Goal: Task Accomplishment & Management: Use online tool/utility

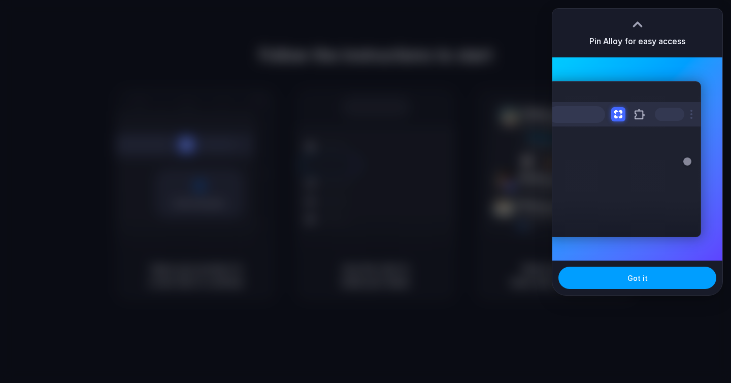
click at [635, 270] on button "Got it" at bounding box center [638, 278] width 158 height 22
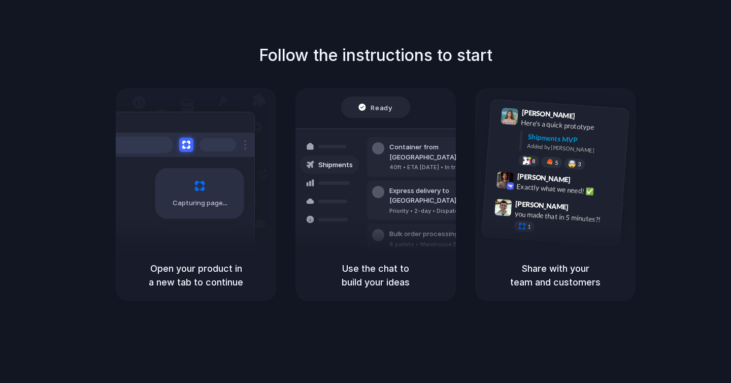
click at [711, 126] on div "Follow the instructions to start Capturing page Open your product in a new tab …" at bounding box center [375, 172] width 731 height 258
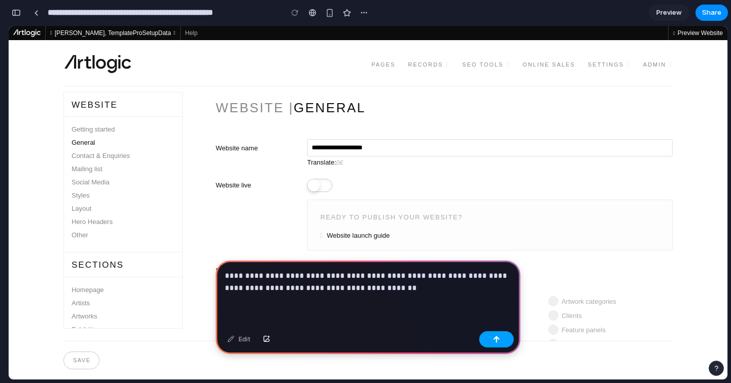
click at [499, 338] on div "button" at bounding box center [496, 339] width 7 height 7
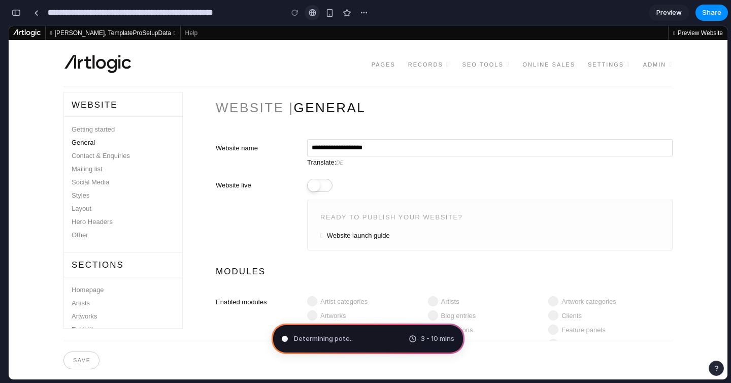
type input "**********"
click at [433, 339] on span "3 - 10 mins" at bounding box center [438, 339] width 34 height 10
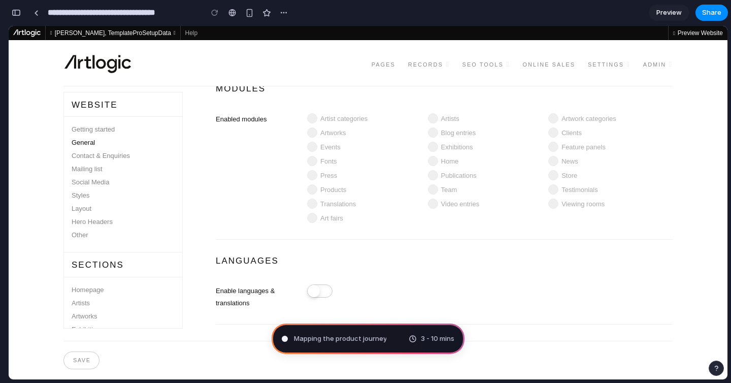
scroll to position [0, 0]
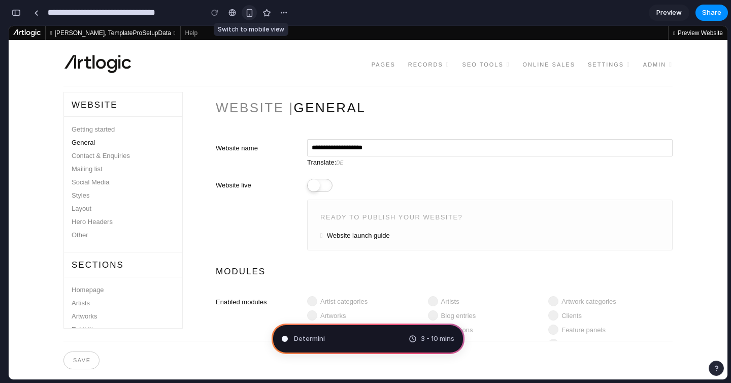
click at [247, 12] on div "button" at bounding box center [249, 13] width 9 height 9
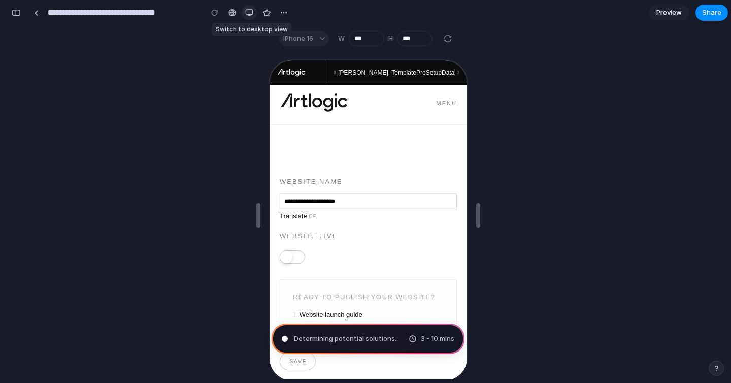
click at [248, 12] on div "button" at bounding box center [249, 13] width 8 height 8
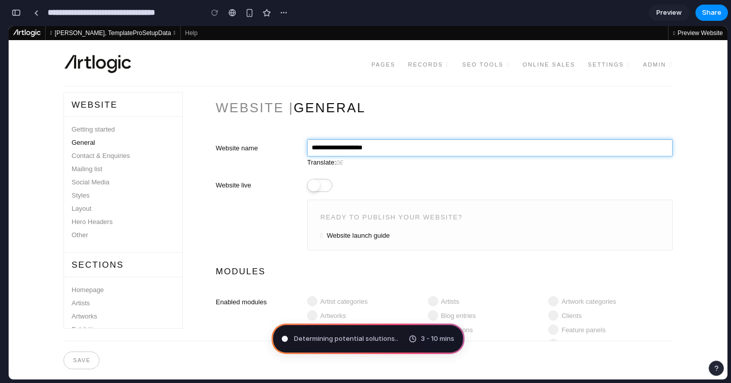
click at [385, 147] on input "**********" at bounding box center [490, 147] width 366 height 17
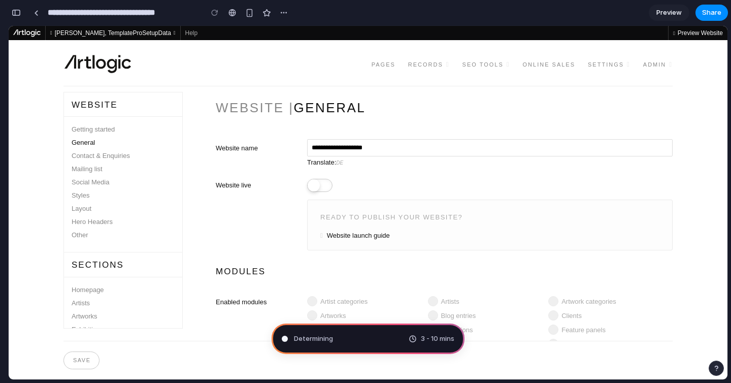
click at [285, 12] on div "button" at bounding box center [284, 13] width 8 height 8
click at [285, 12] on div "Duplicate Delete" at bounding box center [365, 191] width 731 height 383
click at [364, 17] on section "**********" at bounding box center [368, 12] width 720 height 25
click at [15, 12] on div "button" at bounding box center [16, 12] width 9 height 7
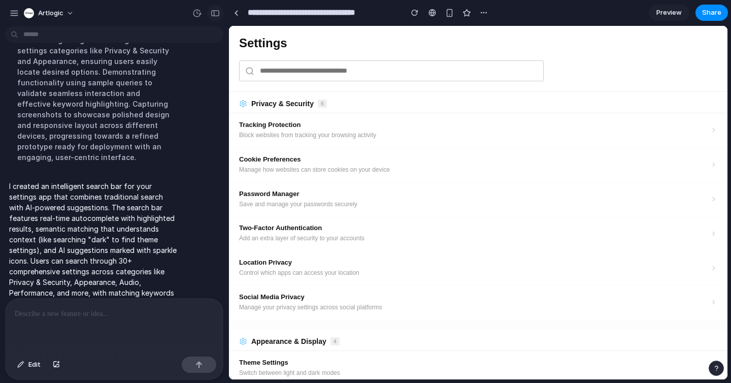
click at [213, 13] on div "button" at bounding box center [215, 13] width 9 height 7
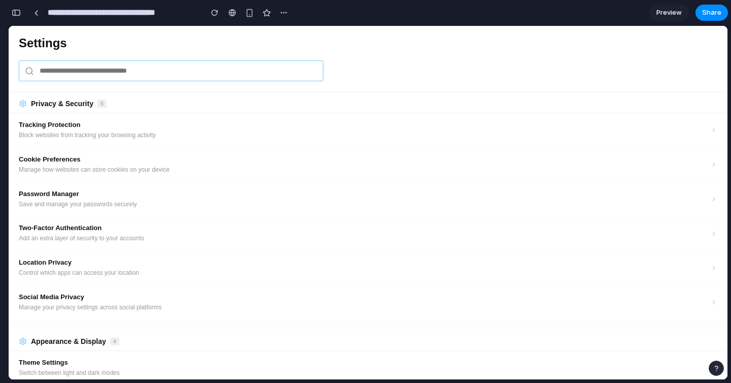
click at [199, 72] on input "text" at bounding box center [171, 70] width 305 height 21
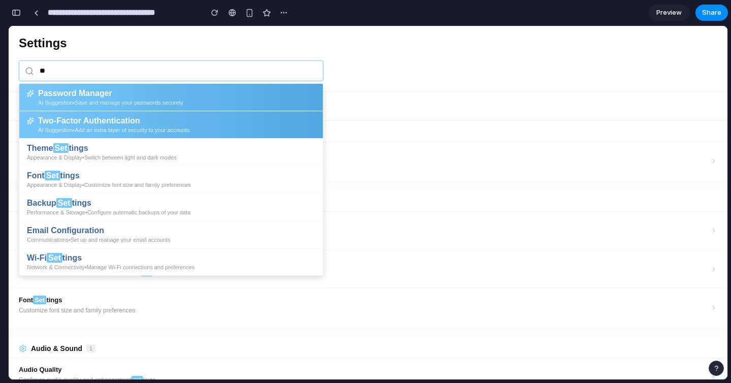
type input "*"
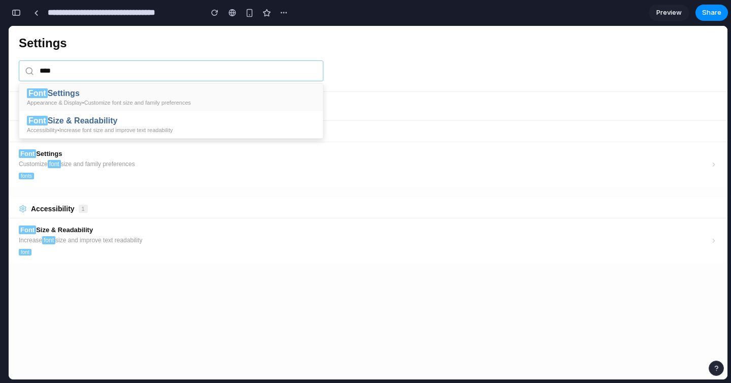
type input "****"
click at [202, 101] on div "Appearance & Display • Customize font size and family preferences" at bounding box center [171, 103] width 288 height 6
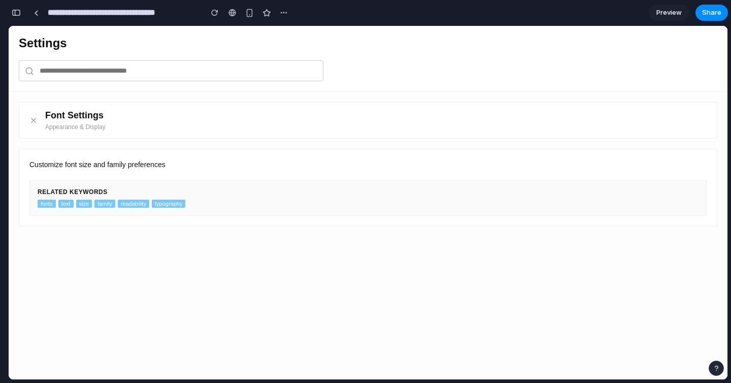
click at [84, 168] on p "Customize font size and family preferences" at bounding box center [367, 164] width 677 height 11
click at [148, 249] on div "Font Settings Appearance & Display Customize font size and family preferences R…" at bounding box center [368, 235] width 719 height 287
click at [35, 122] on icon at bounding box center [33, 120] width 4 height 4
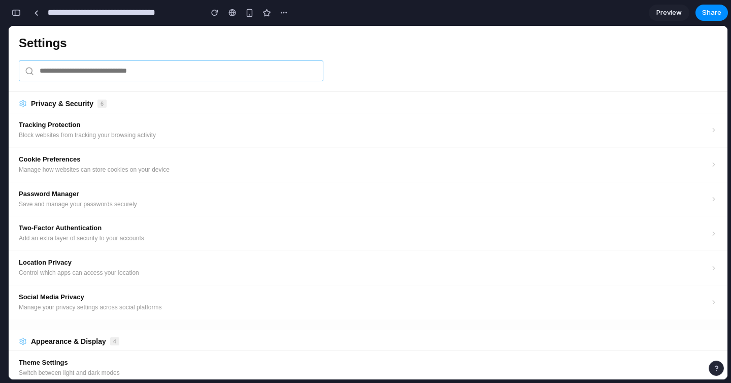
click at [84, 76] on input "text" at bounding box center [171, 70] width 305 height 21
click at [92, 47] on h1 "Settings" at bounding box center [368, 43] width 699 height 14
click at [49, 46] on h1 "Settings" at bounding box center [368, 43] width 699 height 14
click at [77, 76] on input "text" at bounding box center [171, 70] width 305 height 21
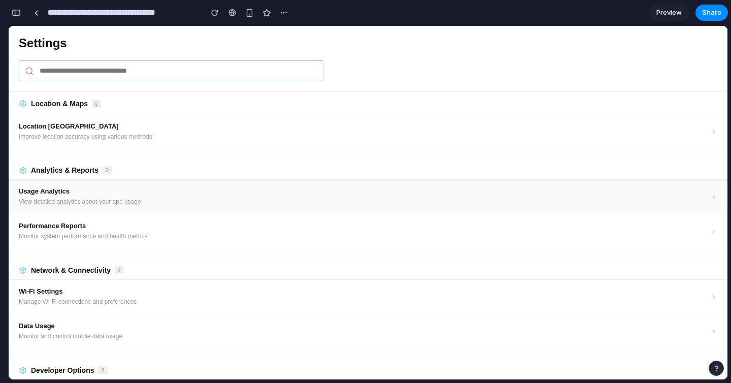
scroll to position [1231, 0]
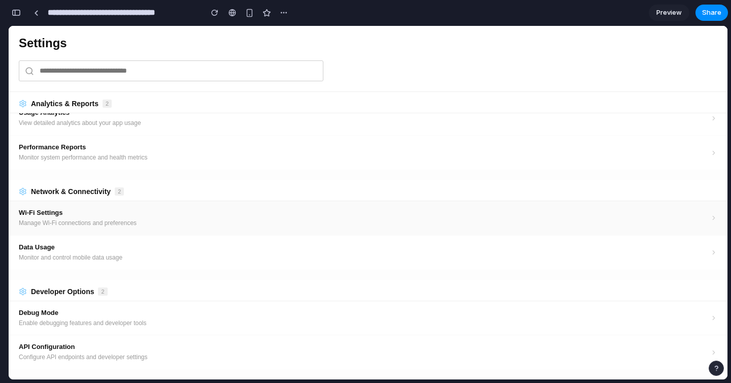
click at [168, 224] on p "Manage Wi-Fi connections and preferences" at bounding box center [365, 223] width 692 height 9
click at [151, 225] on p "Manage Wi-Fi connections and preferences" at bounding box center [365, 223] width 692 height 9
click at [143, 184] on div "Network & Connectivity 2" at bounding box center [368, 190] width 719 height 21
click at [78, 219] on p "Manage Wi-Fi connections and preferences" at bounding box center [365, 223] width 692 height 9
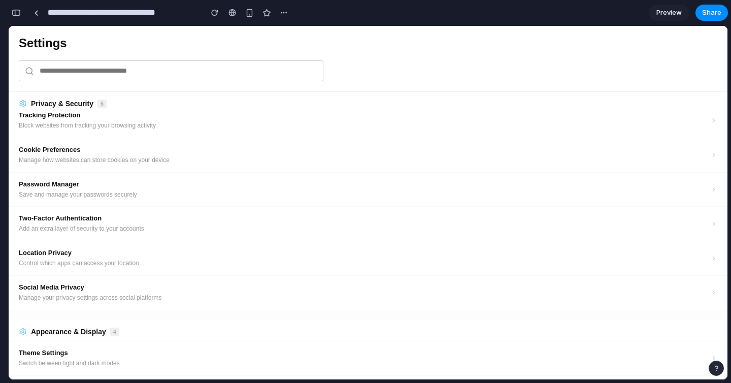
scroll to position [0, 0]
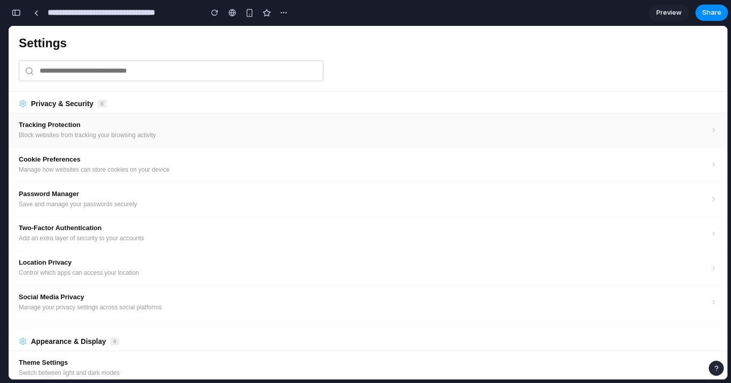
click at [87, 124] on h4 "Tracking Protection" at bounding box center [365, 125] width 692 height 8
click at [107, 64] on input "text" at bounding box center [171, 70] width 305 height 21
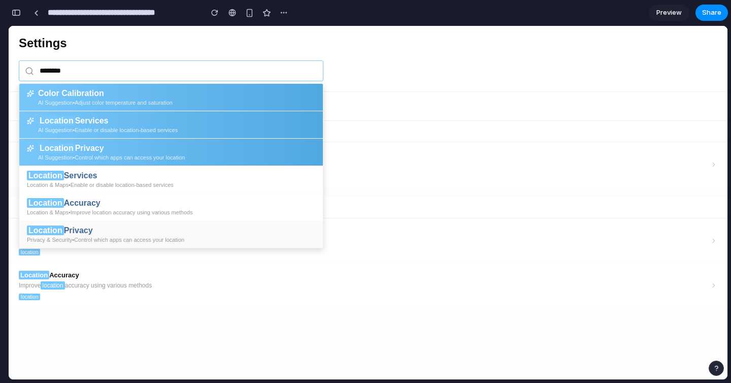
type input "********"
click at [133, 235] on div "Location Privacy" at bounding box center [171, 230] width 288 height 9
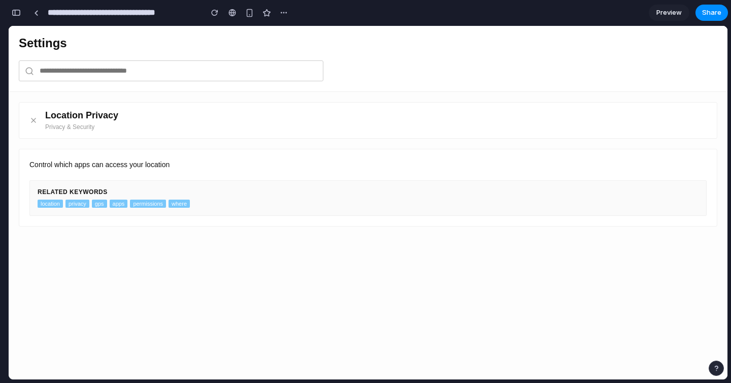
click at [138, 221] on div "Control which apps can access your location Related Keywords location privacy g…" at bounding box center [368, 188] width 699 height 78
click at [37, 13] on div at bounding box center [36, 13] width 5 height 6
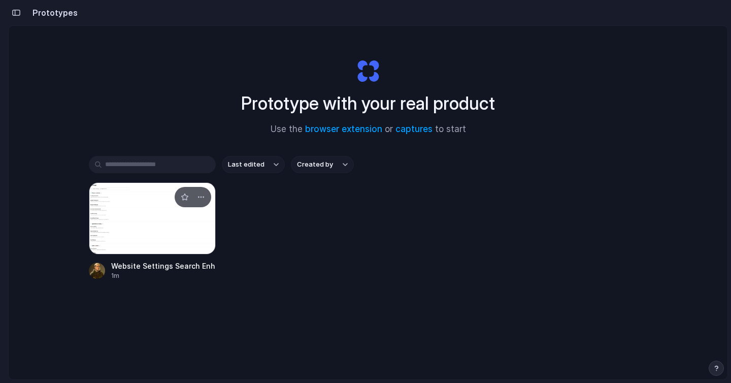
click at [176, 245] on div at bounding box center [152, 218] width 127 height 72
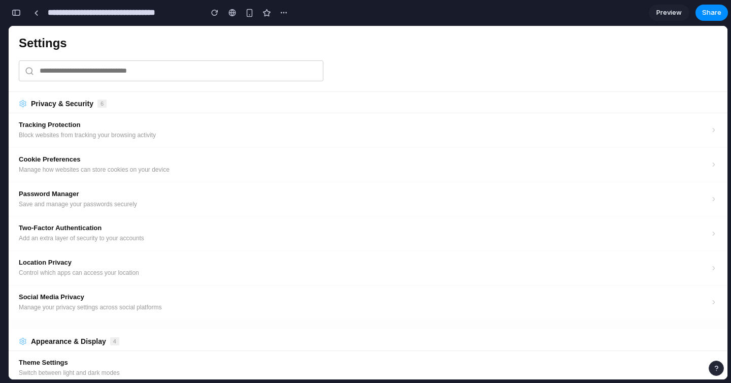
click at [663, 13] on span "Preview" at bounding box center [669, 13] width 25 height 10
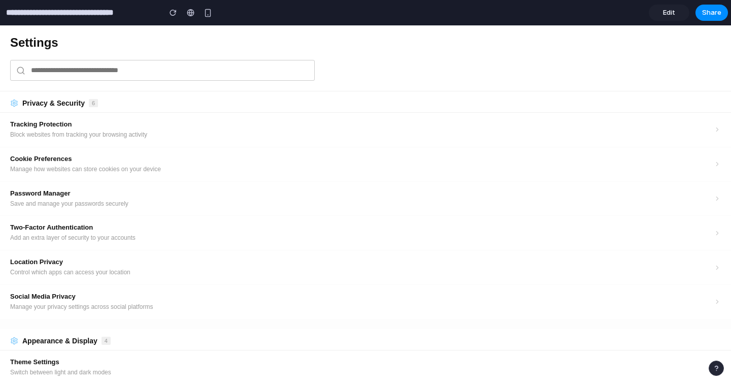
click at [663, 13] on span "Edit" at bounding box center [669, 13] width 12 height 10
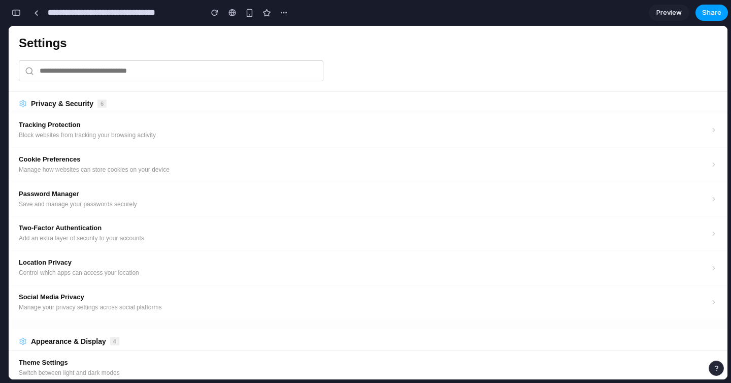
click at [708, 11] on span "Share" at bounding box center [711, 13] width 19 height 10
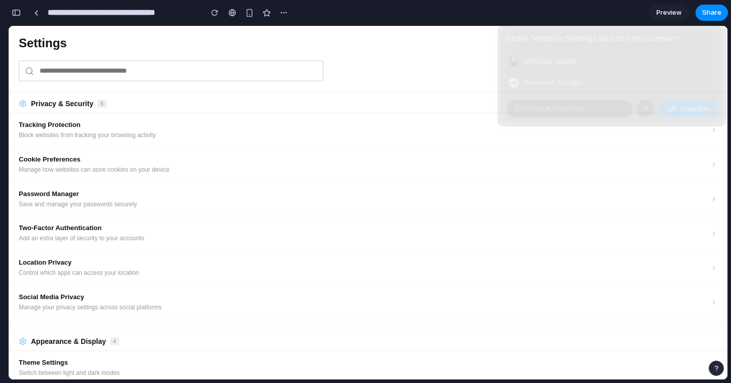
click at [521, 163] on div "Share ' Website Settings Search Enhancement ' Matthew Heywood Creator Anyone at…" at bounding box center [365, 191] width 731 height 383
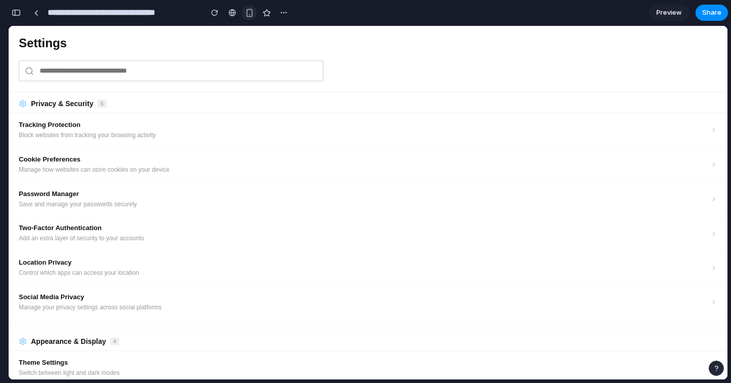
click at [252, 12] on div "button" at bounding box center [249, 13] width 9 height 9
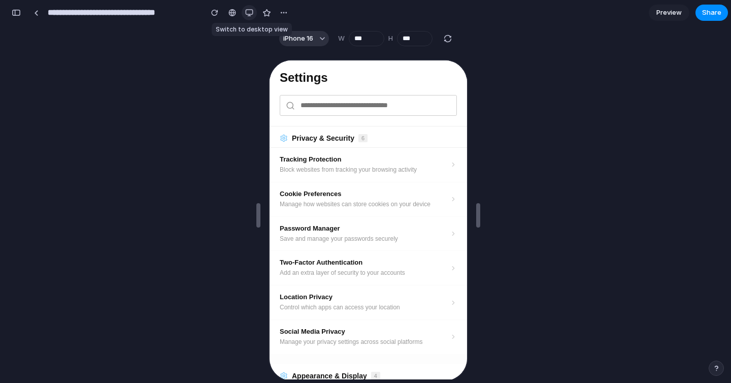
click at [252, 12] on div "button" at bounding box center [249, 13] width 8 height 8
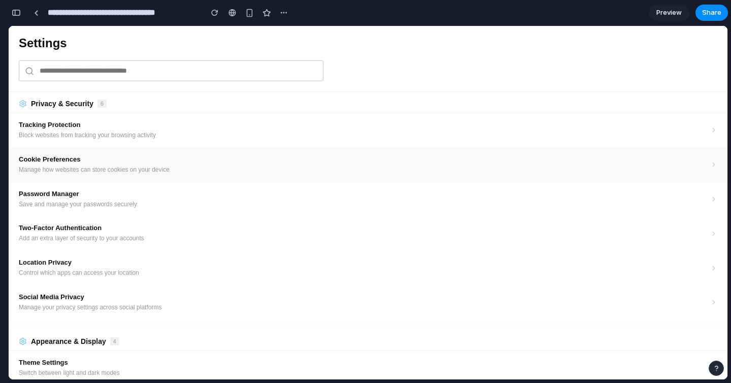
click at [128, 158] on h4 "Cookie Preferences" at bounding box center [365, 159] width 692 height 8
click at [35, 161] on h4 "Cookie Preferences" at bounding box center [365, 159] width 692 height 8
click at [478, 41] on h1 "Settings" at bounding box center [368, 43] width 699 height 14
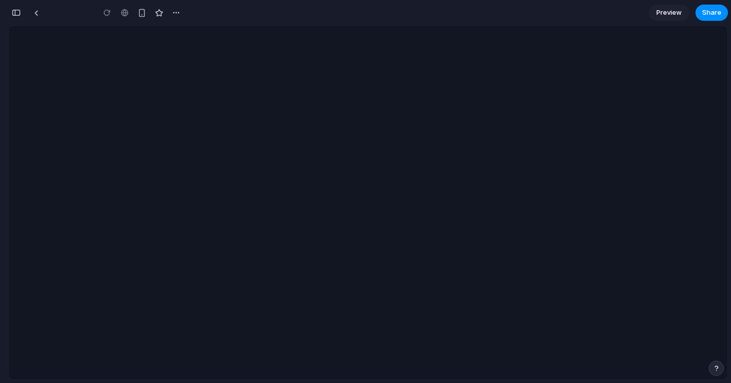
type input "**********"
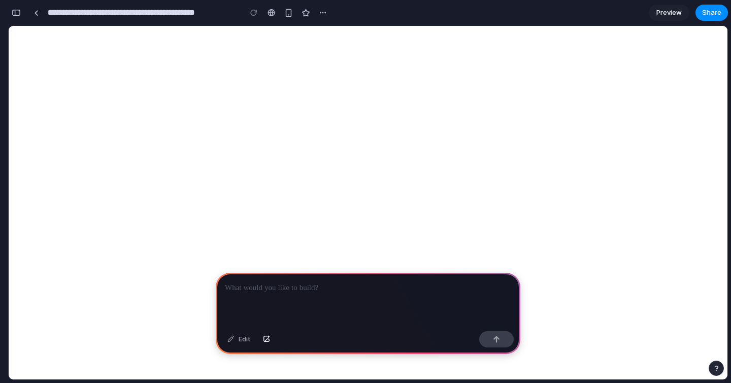
scroll to position [0, 9]
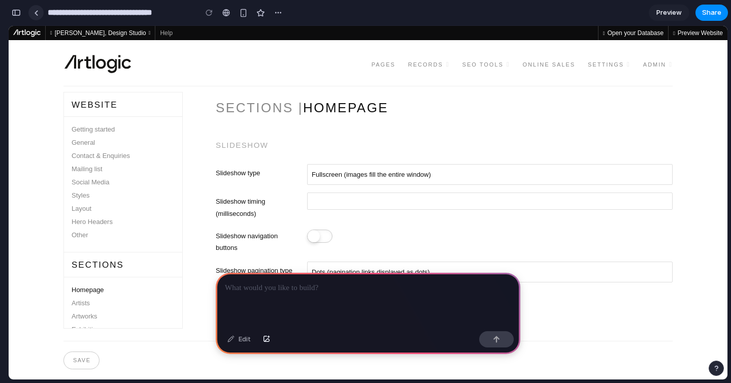
click at [38, 16] on link at bounding box center [35, 12] width 15 height 15
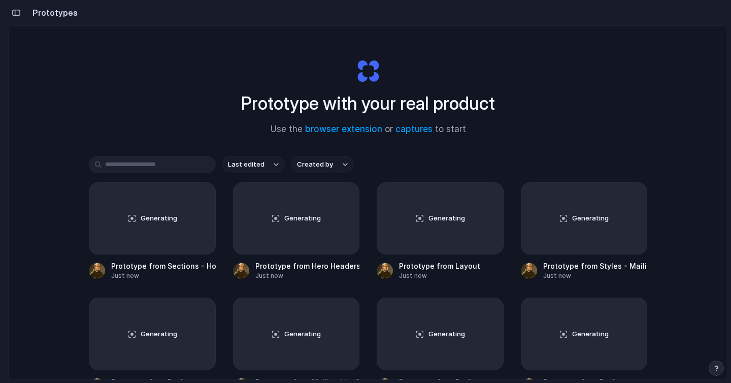
scroll to position [196, 0]
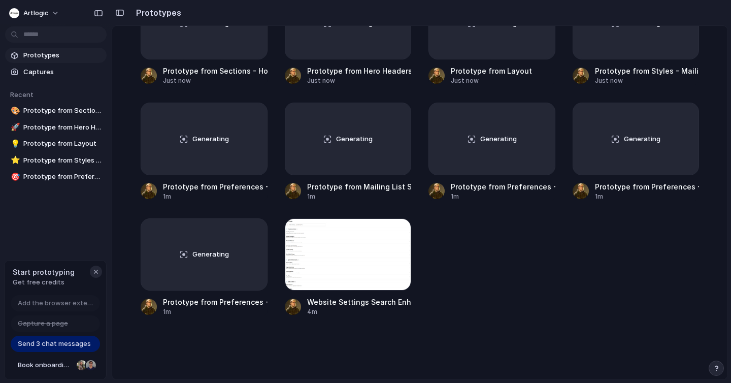
click at [94, 271] on div "button" at bounding box center [96, 272] width 8 height 8
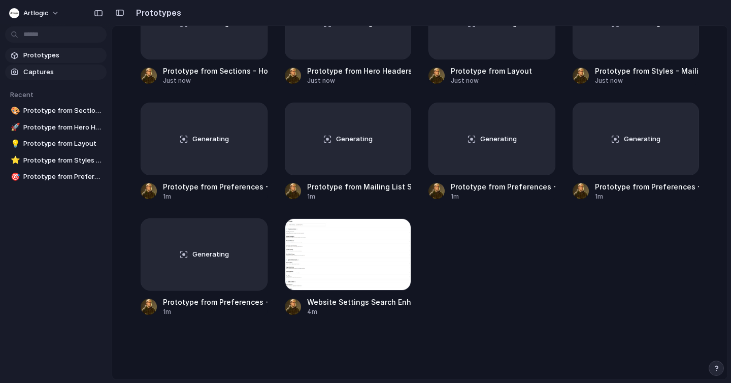
click at [54, 75] on span "Captures" at bounding box center [62, 72] width 79 height 10
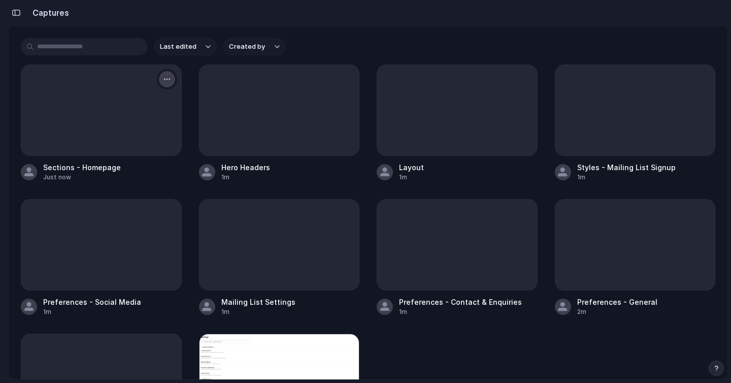
click at [169, 78] on div "button" at bounding box center [167, 79] width 8 height 8
click at [422, 55] on div "Create prototype Rename Copy link Open original page Delete" at bounding box center [365, 191] width 731 height 383
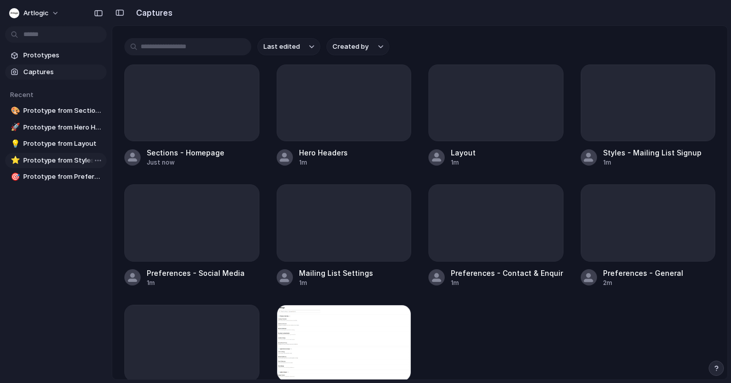
click at [62, 163] on span "Prototype from Styles - Mailing List Signup" at bounding box center [62, 160] width 79 height 10
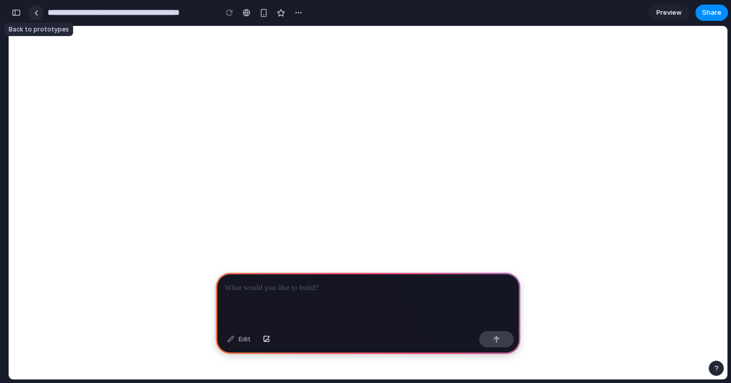
click at [39, 17] on link at bounding box center [35, 12] width 15 height 15
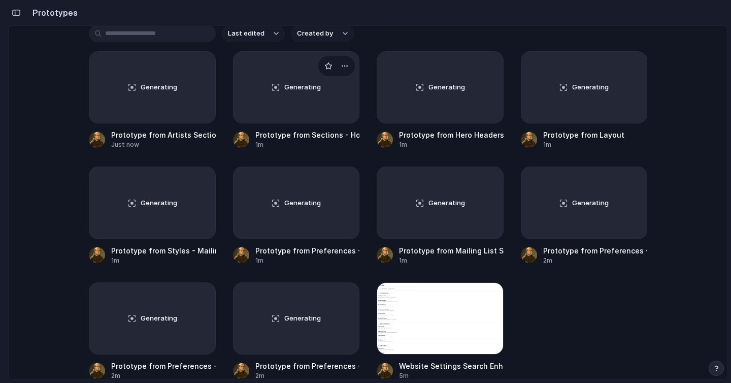
scroll to position [196, 0]
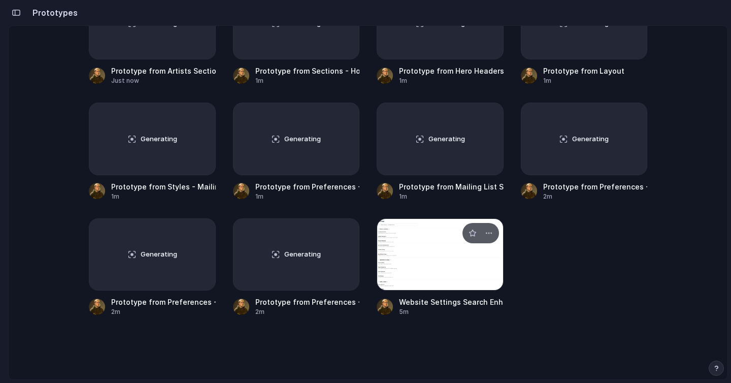
click at [446, 243] on div at bounding box center [440, 254] width 127 height 72
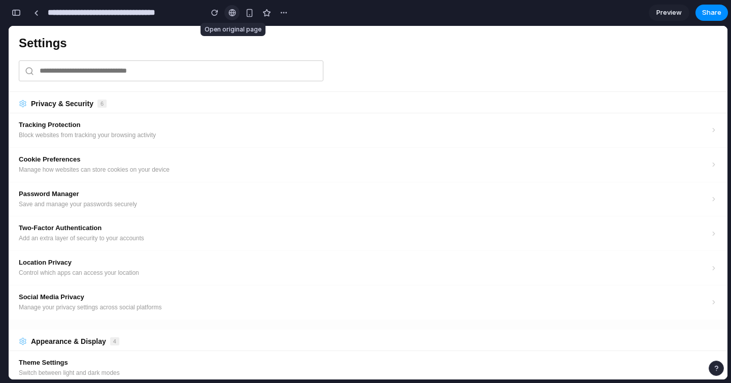
click at [232, 10] on div at bounding box center [233, 13] width 8 height 8
click at [280, 11] on div "button" at bounding box center [284, 13] width 8 height 8
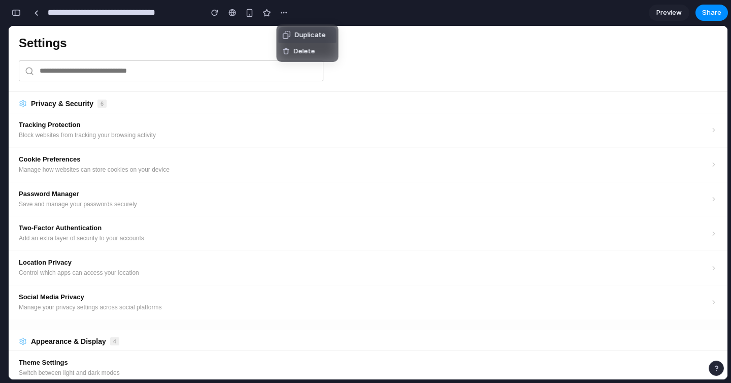
click at [207, 38] on div "Duplicate Delete" at bounding box center [365, 191] width 731 height 383
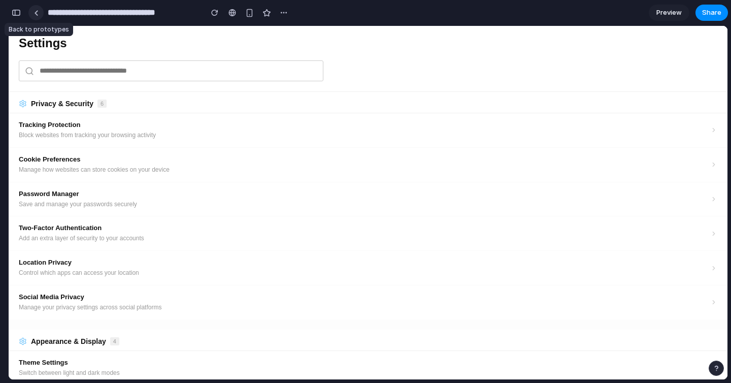
click at [32, 10] on link at bounding box center [35, 12] width 15 height 15
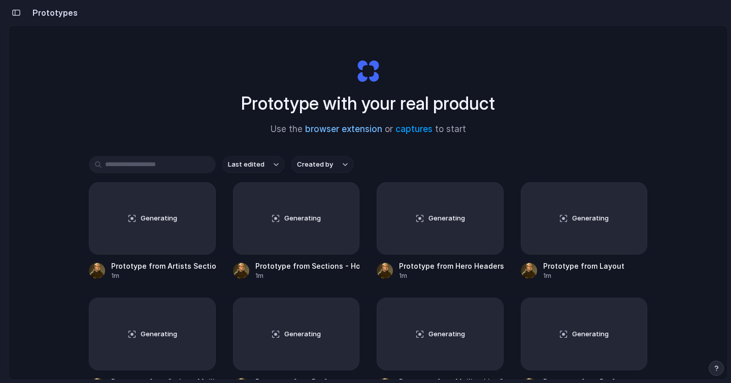
click at [423, 127] on link "captures" at bounding box center [414, 129] width 37 height 10
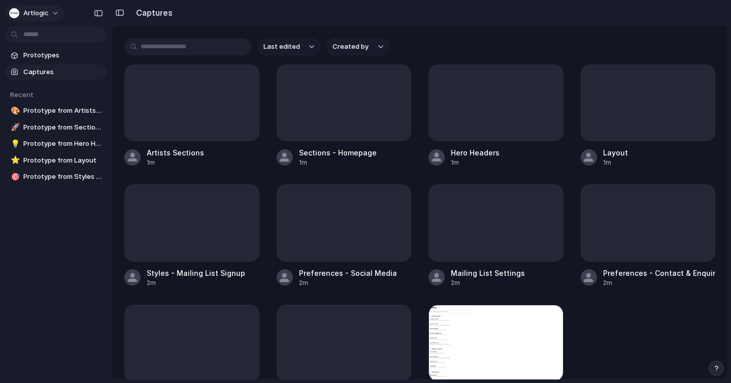
click at [52, 12] on button "Artlogic" at bounding box center [34, 13] width 59 height 16
click at [52, 11] on div "Settings Invite members Change theme Sign out" at bounding box center [365, 191] width 731 height 383
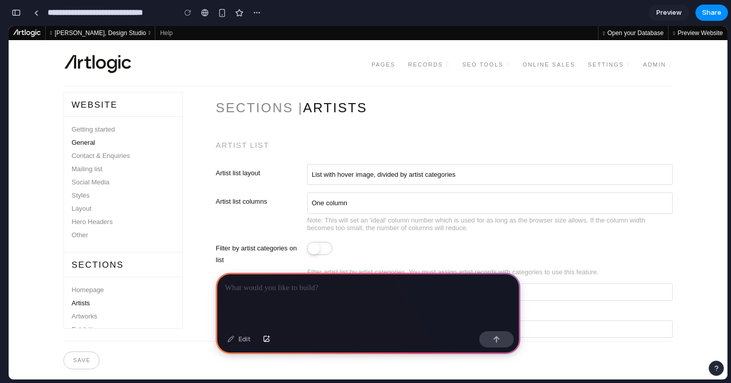
click at [91, 142] on link "General" at bounding box center [123, 142] width 103 height 13
click at [96, 155] on link "Contact & Enquiries" at bounding box center [123, 155] width 103 height 13
click at [89, 173] on link "Mailing list" at bounding box center [123, 169] width 103 height 13
click at [241, 298] on div at bounding box center [368, 300] width 305 height 54
